Goal: Information Seeking & Learning: Learn about a topic

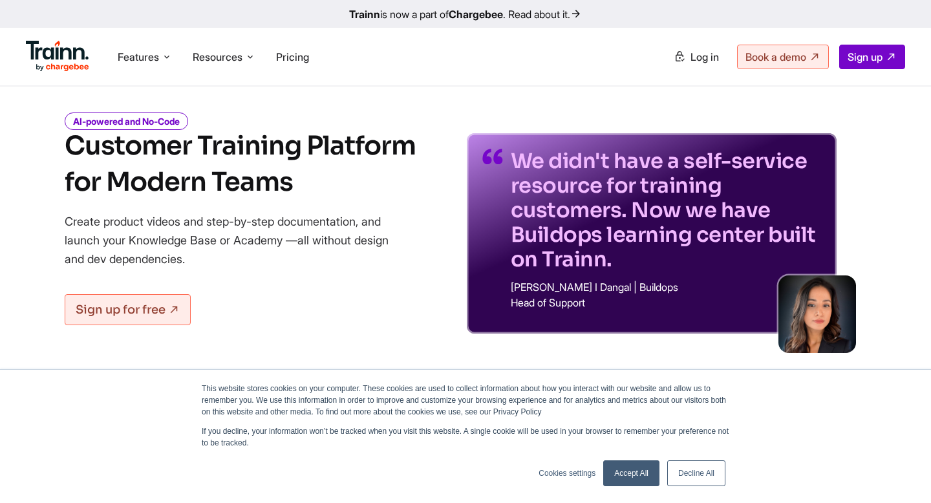
scroll to position [25, 0]
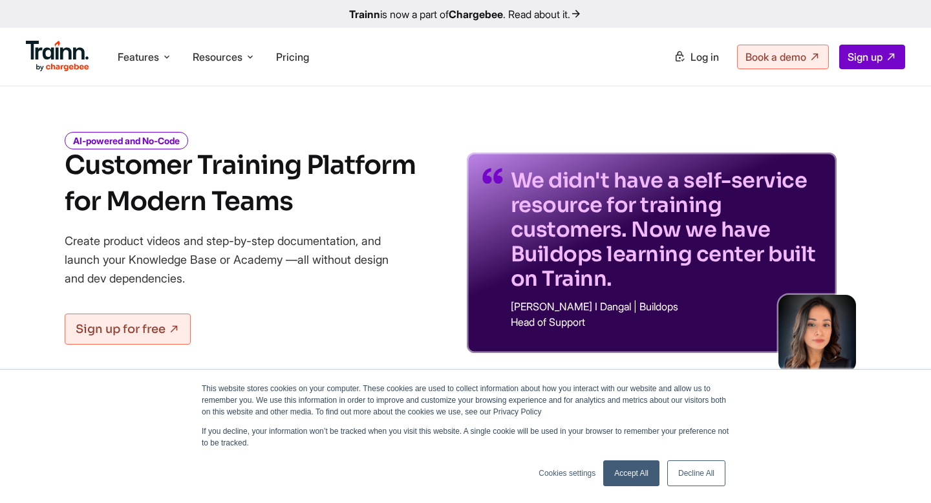
click at [625, 256] on p "We didn't have a self-service resource for training customers. Now we have Buil…" at bounding box center [666, 229] width 310 height 123
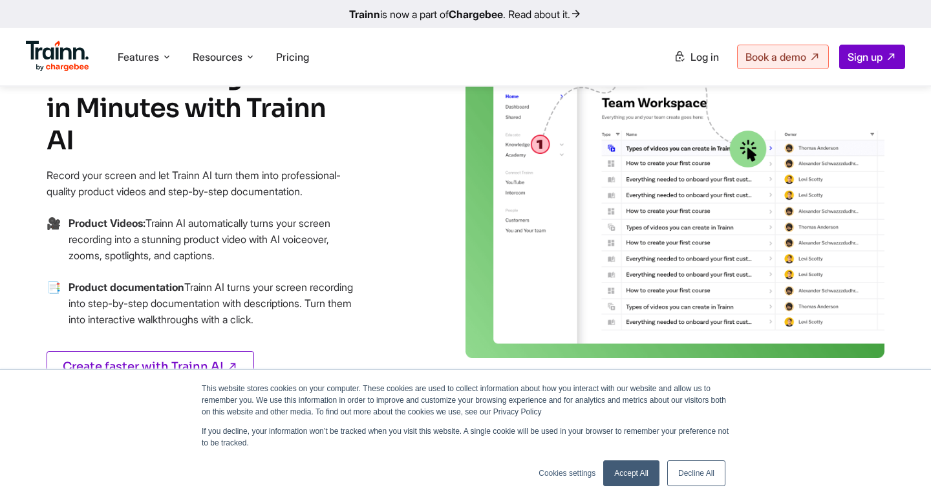
scroll to position [614, 0]
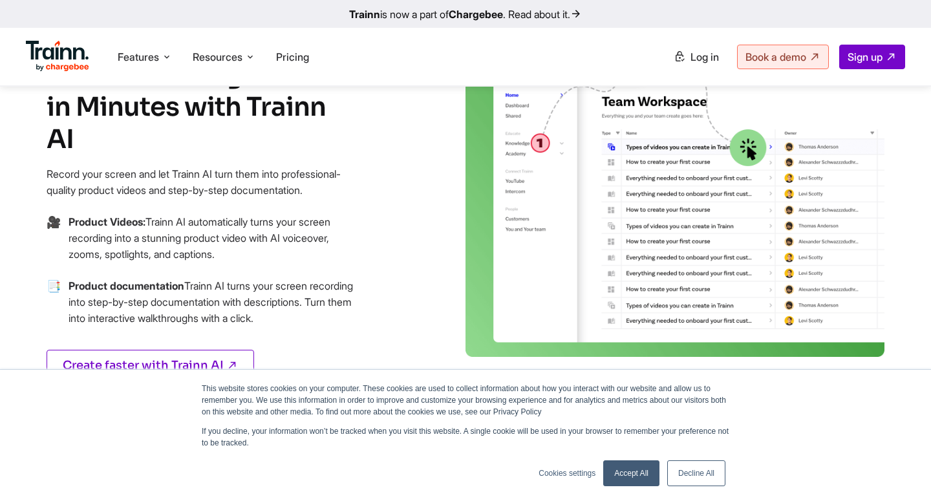
click at [531, 147] on img at bounding box center [675, 194] width 419 height 326
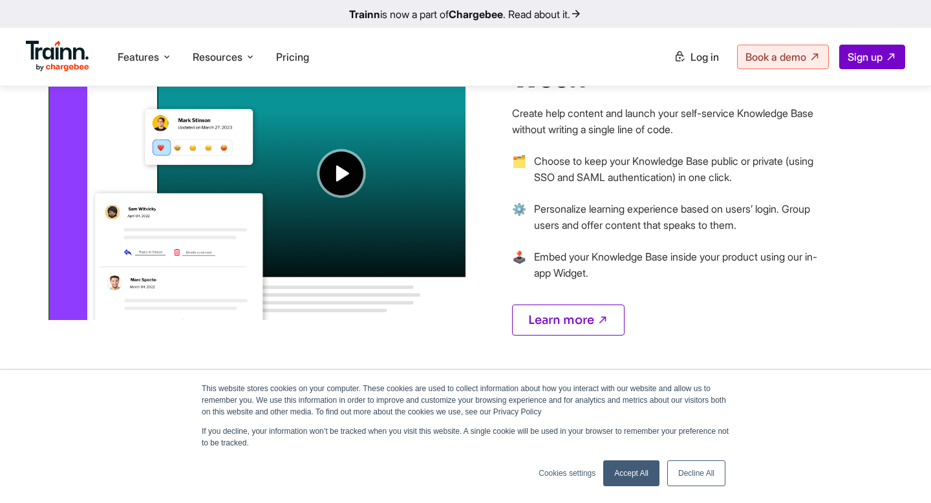
scroll to position [1109, 0]
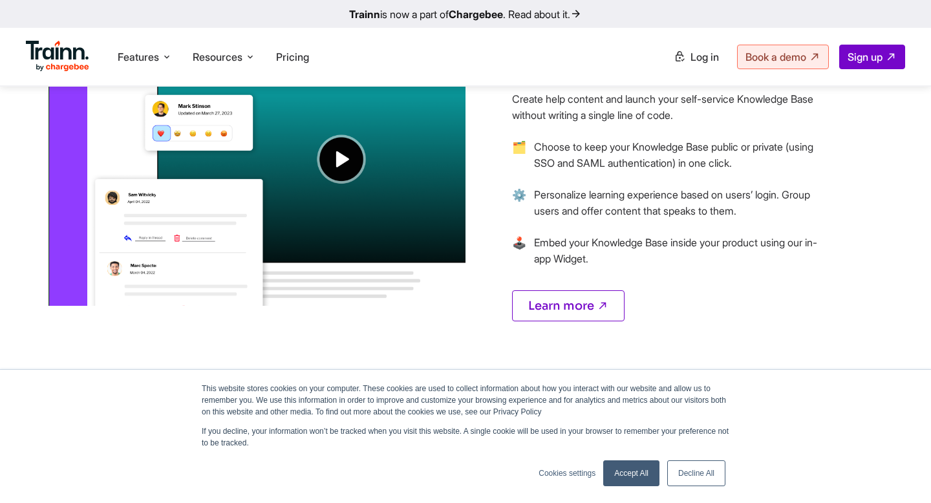
click at [345, 169] on img at bounding box center [256, 130] width 419 height 351
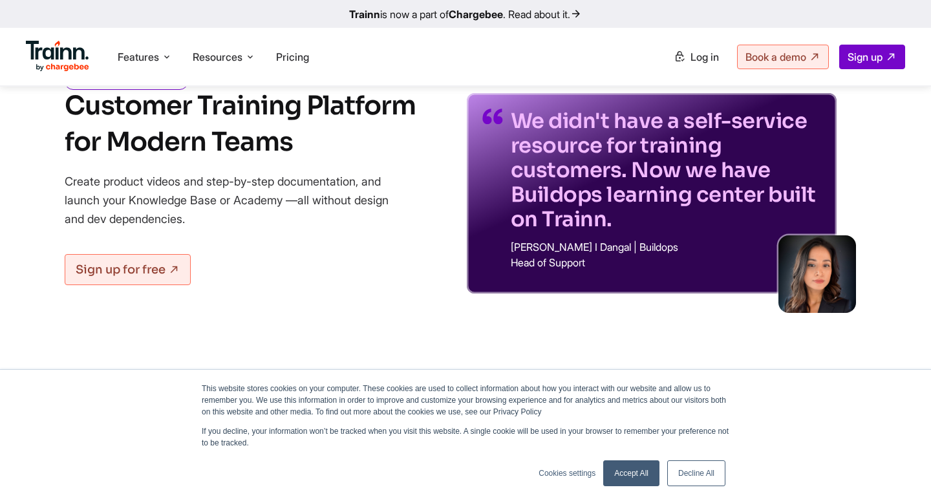
scroll to position [0, 0]
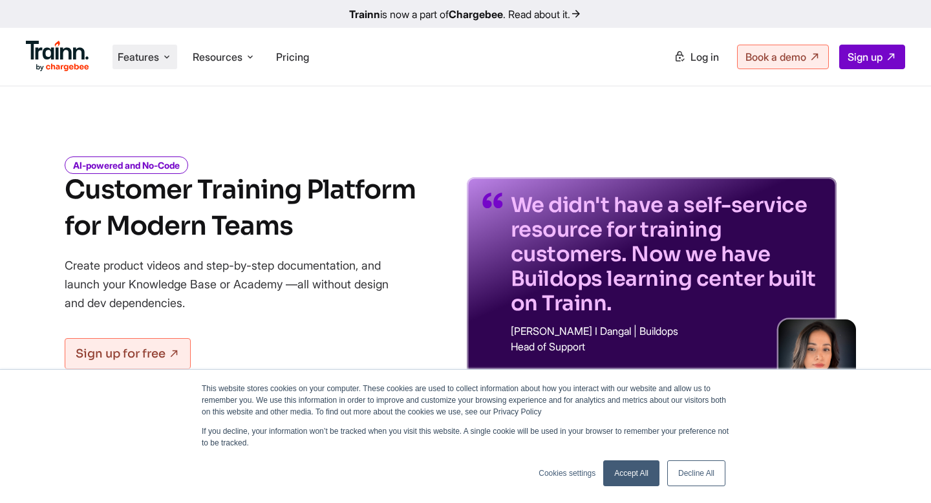
click at [163, 58] on icon at bounding box center [167, 56] width 10 height 13
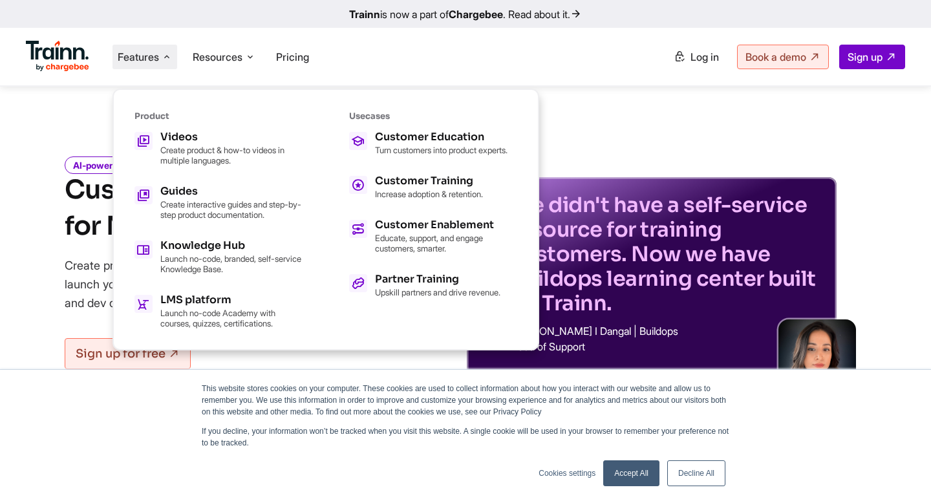
click at [250, 166] on ul "Videos Create product & how-to videos in multiple languages. Guides Create inte…" at bounding box center [219, 230] width 168 height 197
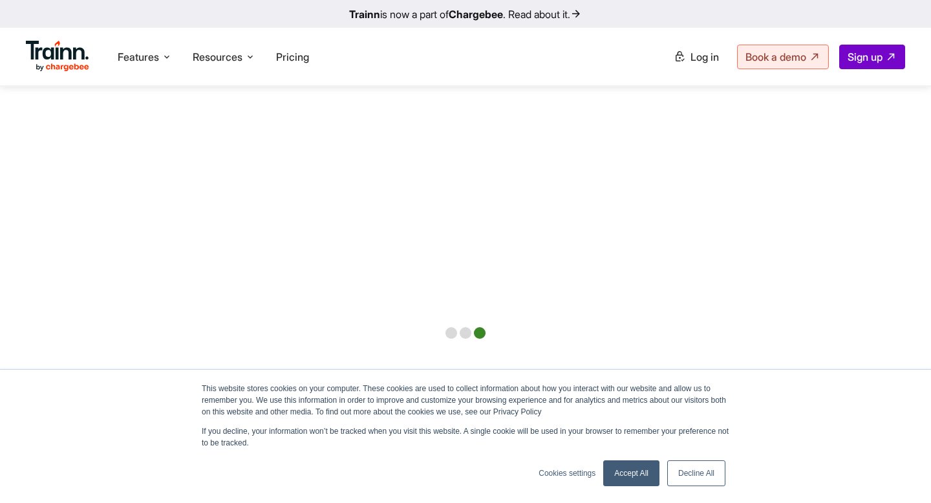
scroll to position [2842, 0]
